Goal: Task Accomplishment & Management: Complete application form

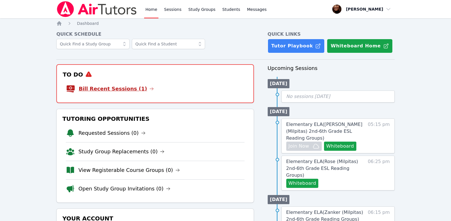
click at [149, 89] on icon at bounding box center [151, 89] width 5 height 5
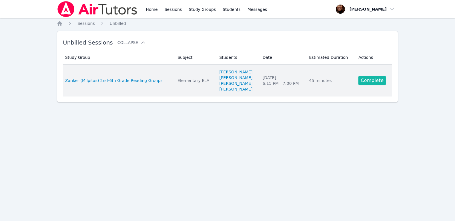
click at [370, 81] on link "Complete" at bounding box center [371, 80] width 27 height 9
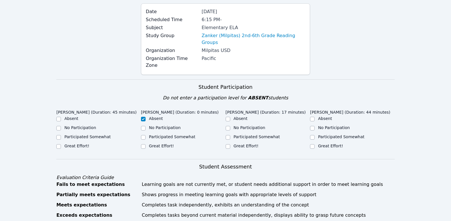
scroll to position [57, 0]
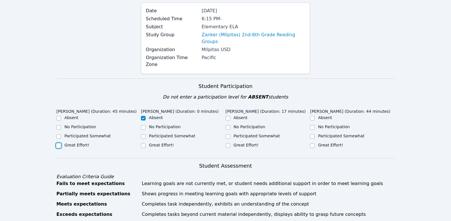
click at [57, 143] on input "Great Effort!" at bounding box center [58, 145] width 5 height 5
checkbox input "true"
click at [228, 143] on input "Great Effort!" at bounding box center [228, 145] width 5 height 5
checkbox input "true"
click at [312, 143] on input "Great Effort!" at bounding box center [312, 145] width 5 height 5
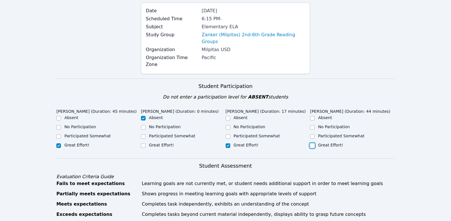
checkbox input "true"
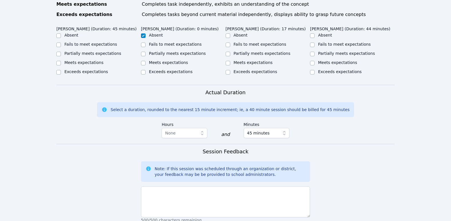
scroll to position [172, 0]
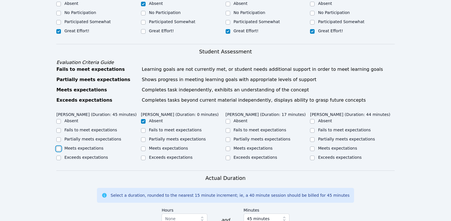
click at [57, 147] on input "Meets expectations" at bounding box center [58, 149] width 5 height 5
checkbox input "true"
click at [226, 147] on input "Meets expectations" at bounding box center [228, 149] width 5 height 5
checkbox input "true"
click at [312, 147] on input "Meets expectations" at bounding box center [312, 149] width 5 height 5
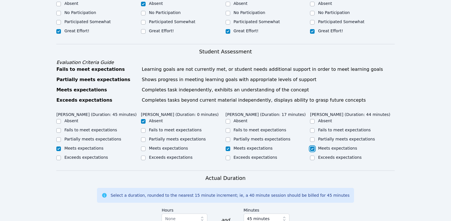
checkbox input "true"
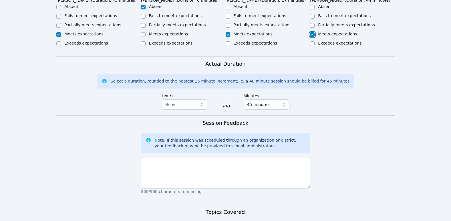
scroll to position [314, 0]
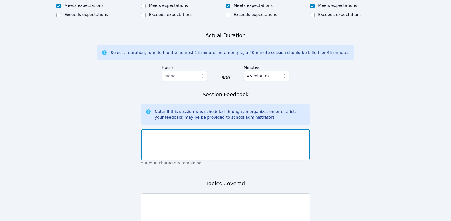
click at [173, 129] on textarea at bounding box center [225, 144] width 169 height 31
type textarea "Excellent participation! [PERSON_NAME] had to leave early [DATE]."
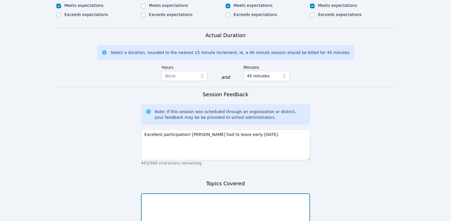
click at [152, 194] on textarea at bounding box center [225, 209] width 169 height 31
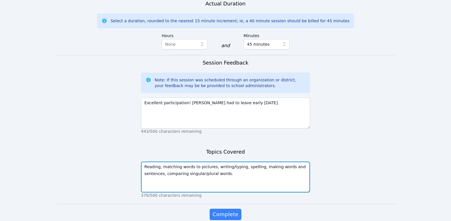
scroll to position [359, 0]
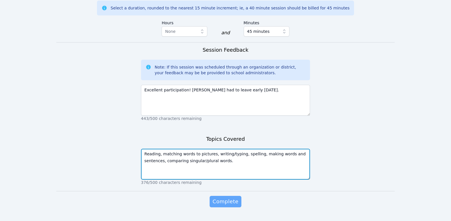
type textarea "Reading, matching words to pictures, writing/typing, spelling, making words and…"
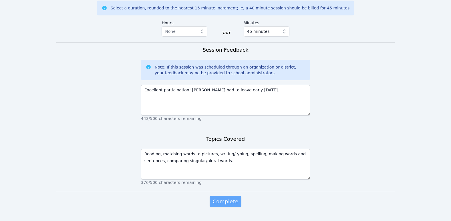
click at [228, 198] on span "Complete" at bounding box center [225, 202] width 26 height 8
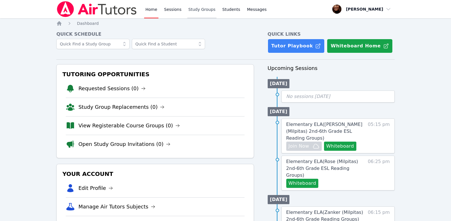
click at [190, 11] on link "Study Groups" at bounding box center [201, 9] width 29 height 18
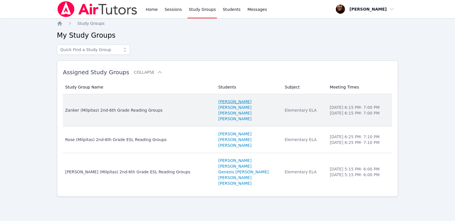
click at [218, 102] on link "[PERSON_NAME]" at bounding box center [234, 102] width 33 height 6
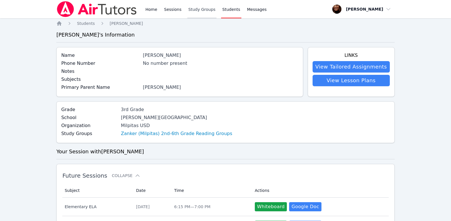
click at [191, 9] on link "Study Groups" at bounding box center [201, 9] width 29 height 18
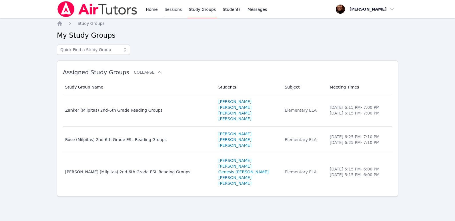
click at [168, 6] on link "Sessions" at bounding box center [174, 9] width 20 height 18
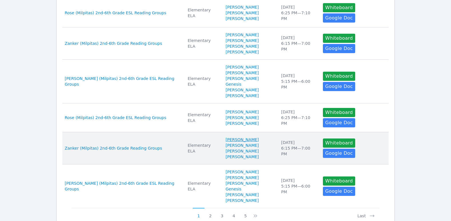
scroll to position [314, 0]
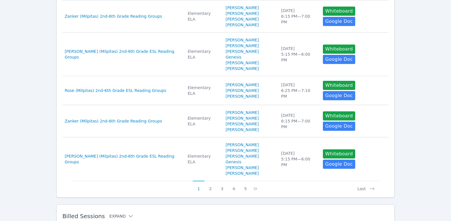
click at [128, 214] on icon at bounding box center [131, 217] width 6 height 6
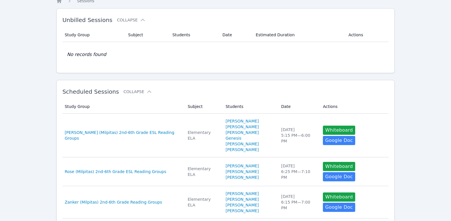
scroll to position [0, 0]
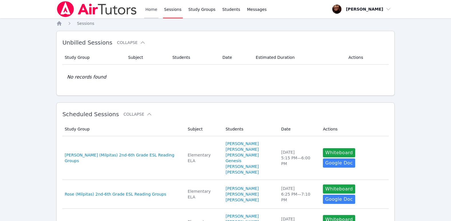
click at [154, 14] on link "Home" at bounding box center [151, 9] width 14 height 18
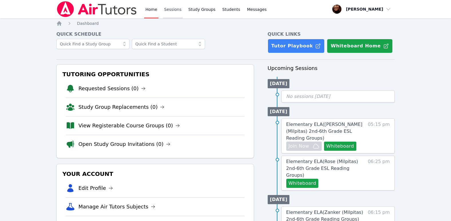
click at [168, 12] on link "Sessions" at bounding box center [173, 9] width 20 height 18
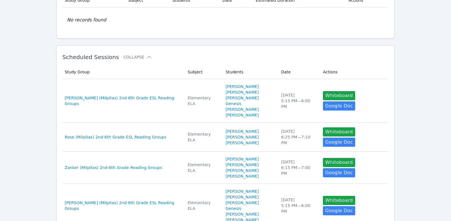
scroll to position [86, 0]
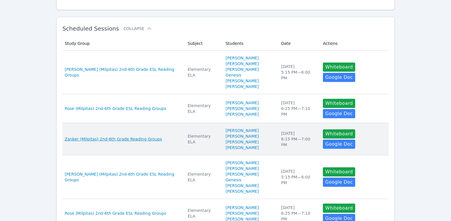
click at [98, 136] on span "Zanker (Milpitas) 2nd-6th Grade Reading Groups" at bounding box center [113, 139] width 97 height 6
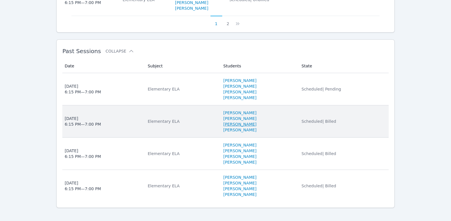
scroll to position [501, 0]
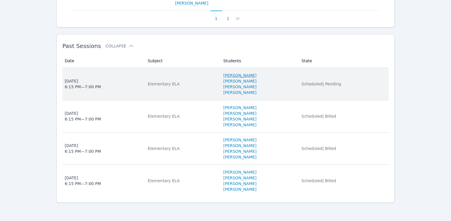
click at [223, 74] on link "[PERSON_NAME]" at bounding box center [239, 76] width 33 height 6
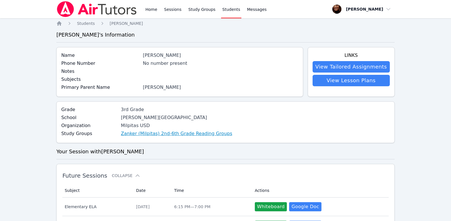
click at [198, 134] on link "Zanker (Milpitas) 2nd-6th Grade Reading Groups" at bounding box center [176, 133] width 111 height 7
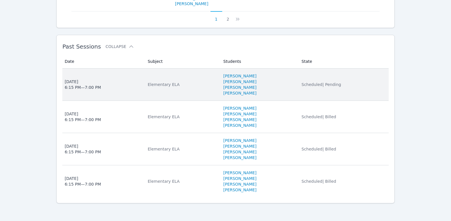
scroll to position [501, 0]
click at [87, 86] on div "[DATE] 6:15 PM — 7:00 PM" at bounding box center [83, 83] width 36 height 11
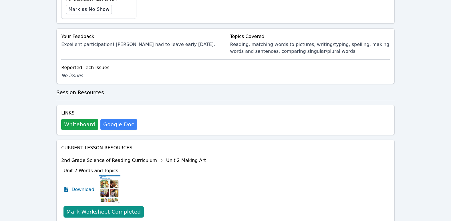
scroll to position [252, 0]
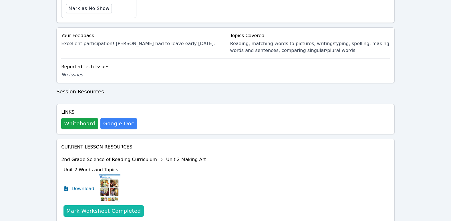
click at [106, 207] on div "Mark Worksheet Completed" at bounding box center [103, 211] width 74 height 8
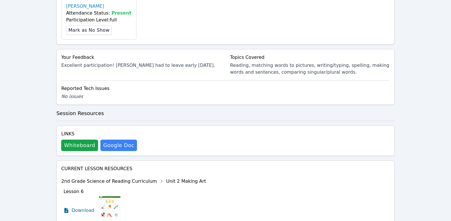
scroll to position [286, 0]
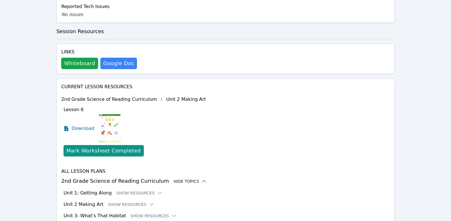
scroll to position [356, 0]
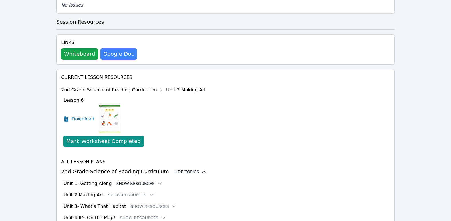
click at [157, 181] on icon at bounding box center [160, 184] width 6 height 6
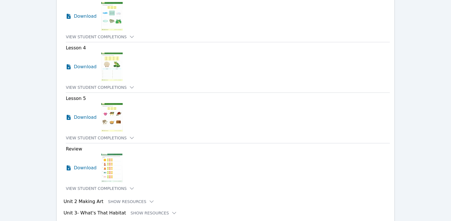
scroll to position [714, 0]
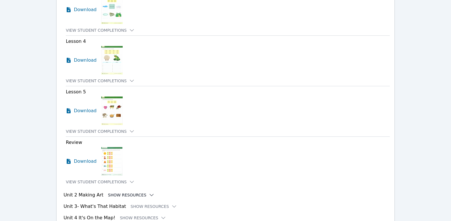
click at [149, 192] on icon at bounding box center [152, 195] width 6 height 6
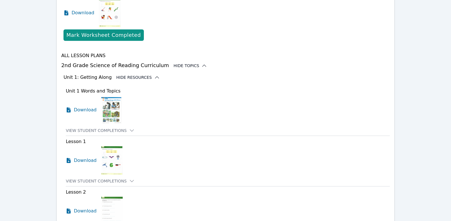
scroll to position [457, 0]
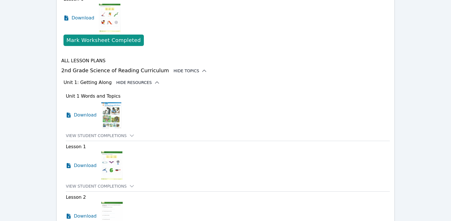
click at [154, 80] on icon at bounding box center [157, 83] width 6 height 6
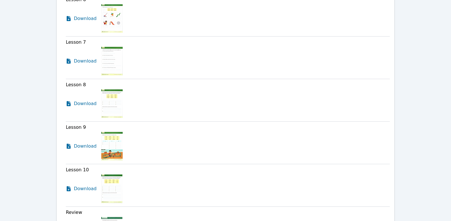
scroll to position [628, 0]
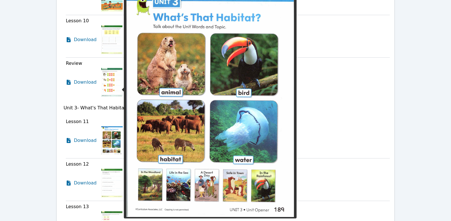
scroll to position [771, 0]
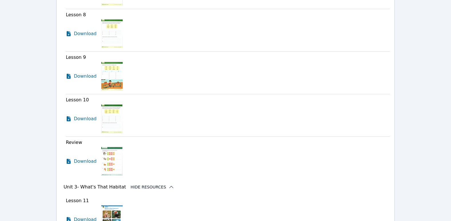
click at [168, 184] on icon at bounding box center [171, 187] width 6 height 6
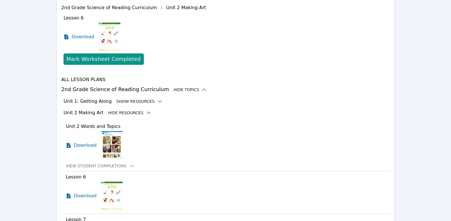
scroll to position [437, 0]
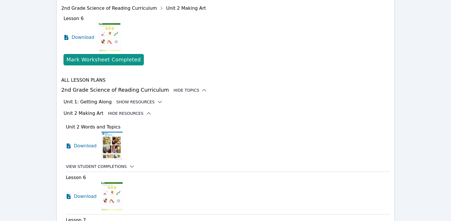
click at [129, 164] on icon at bounding box center [132, 167] width 6 height 6
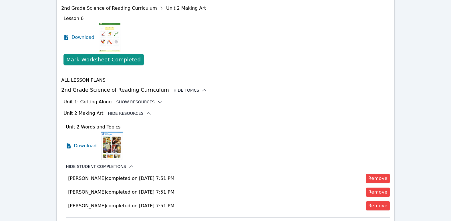
click at [128, 164] on icon at bounding box center [131, 167] width 6 height 6
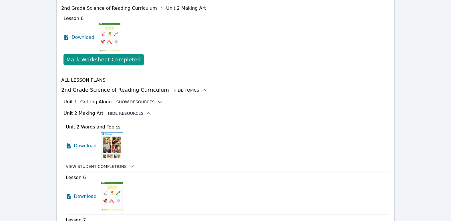
click at [146, 111] on icon at bounding box center [149, 114] width 6 height 6
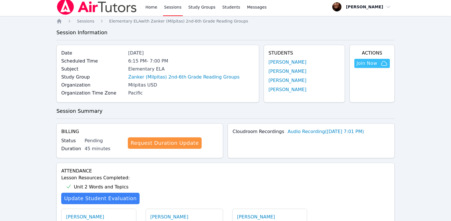
scroll to position [0, 0]
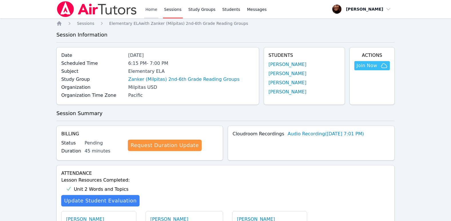
click at [152, 11] on link "Home" at bounding box center [151, 9] width 14 height 18
